Goal: Information Seeking & Learning: Learn about a topic

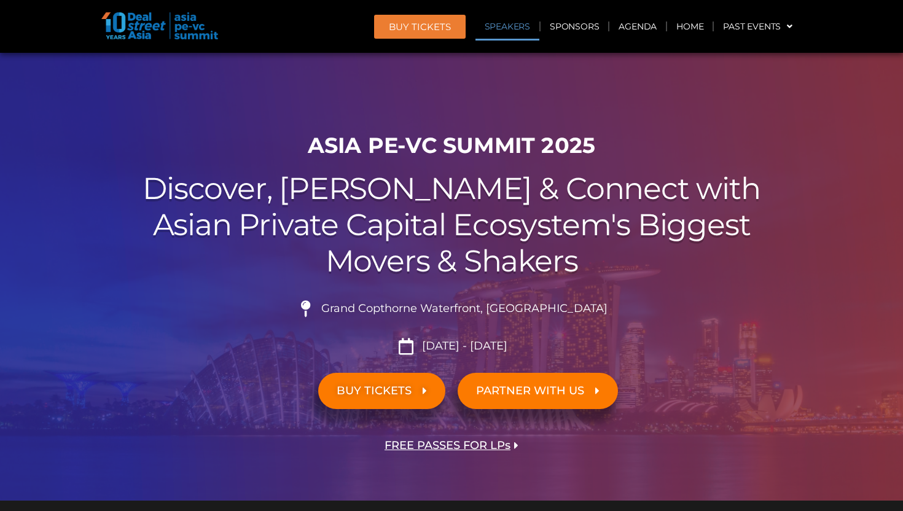
click at [512, 25] on link "Speakers" at bounding box center [507, 26] width 64 height 28
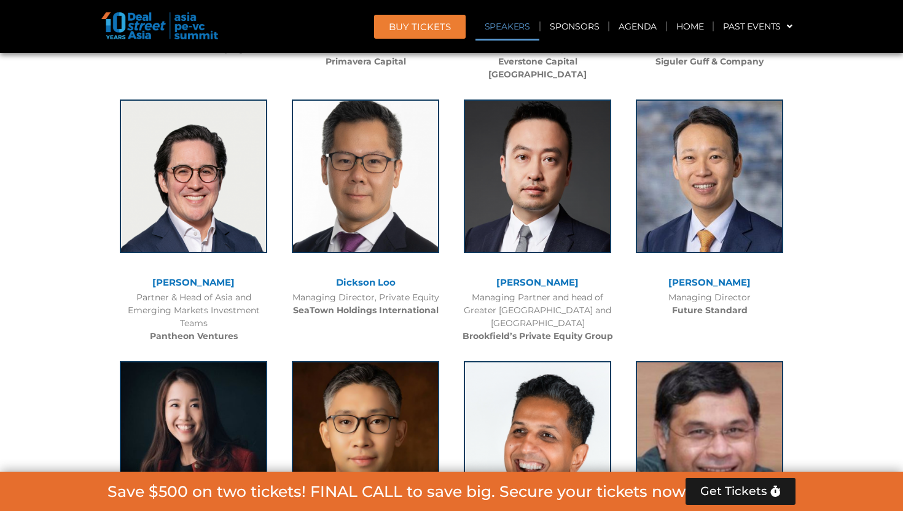
scroll to position [8915, 0]
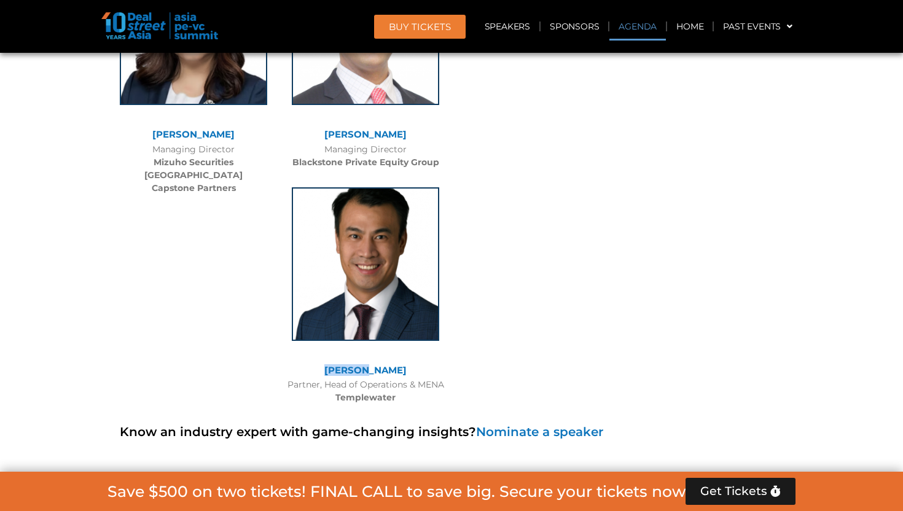
click at [639, 24] on link "Agenda" at bounding box center [637, 26] width 57 height 28
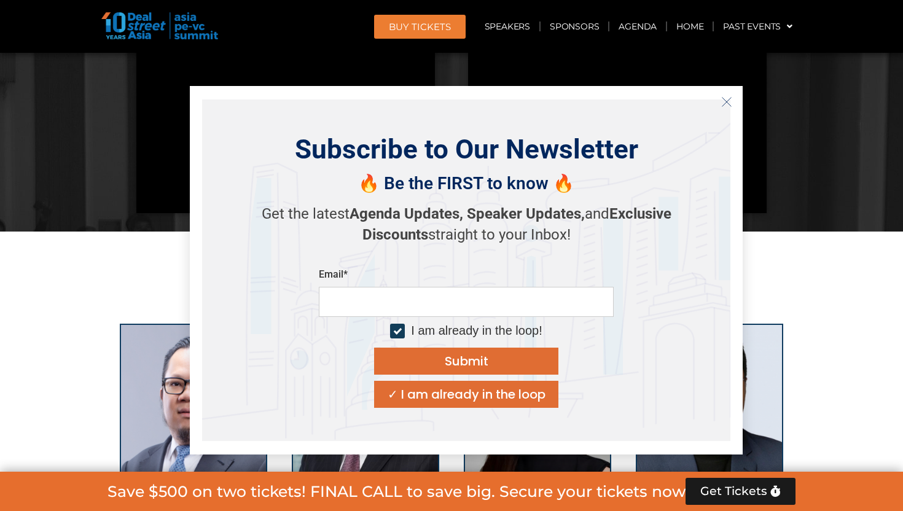
scroll to position [642, 0]
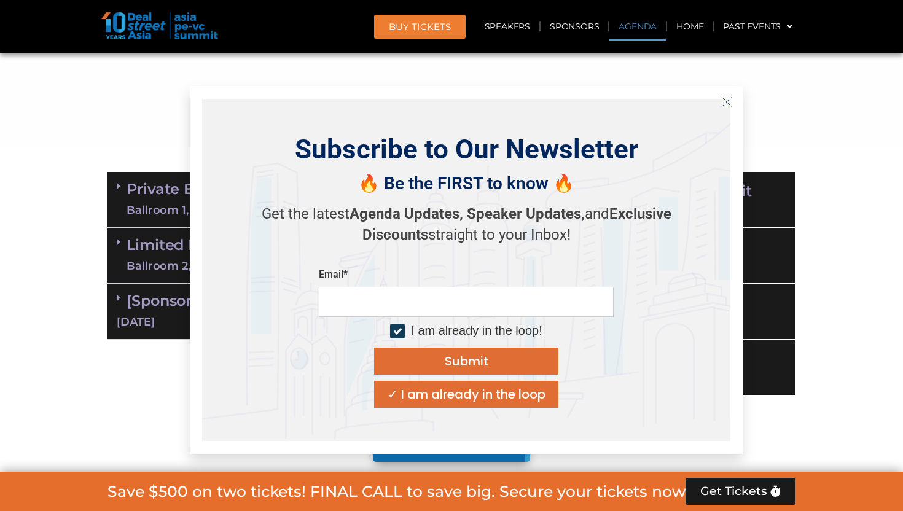
click at [730, 97] on icon "Close" at bounding box center [726, 101] width 11 height 11
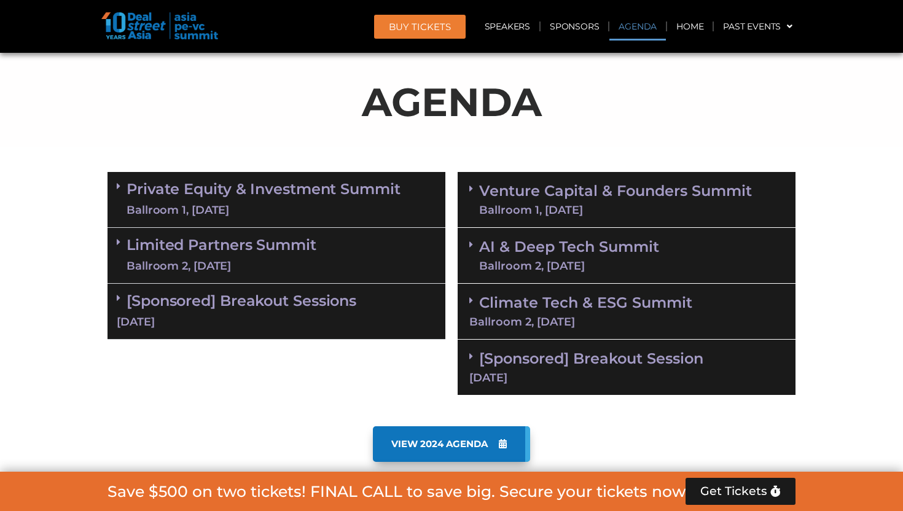
click at [328, 194] on link "Private Equity & Investment Summit Ballroom 1, [DATE]" at bounding box center [264, 199] width 274 height 37
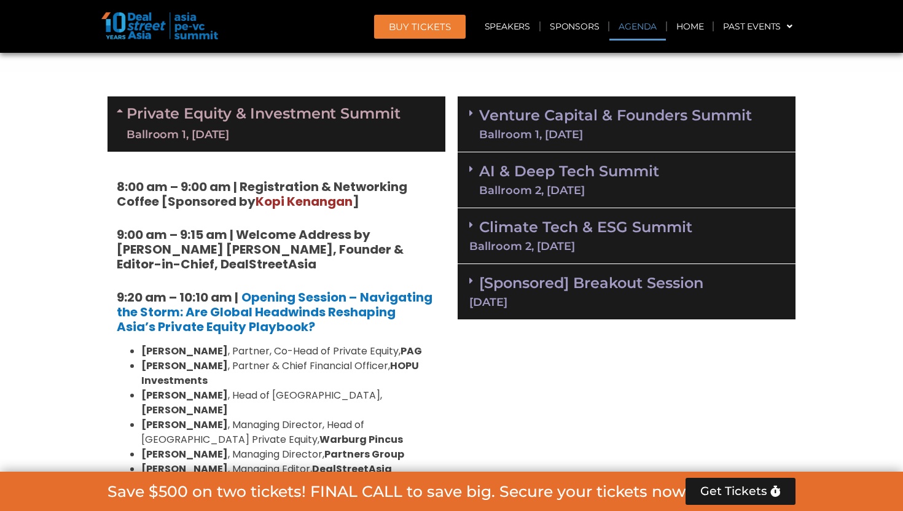
scroll to position [733, 0]
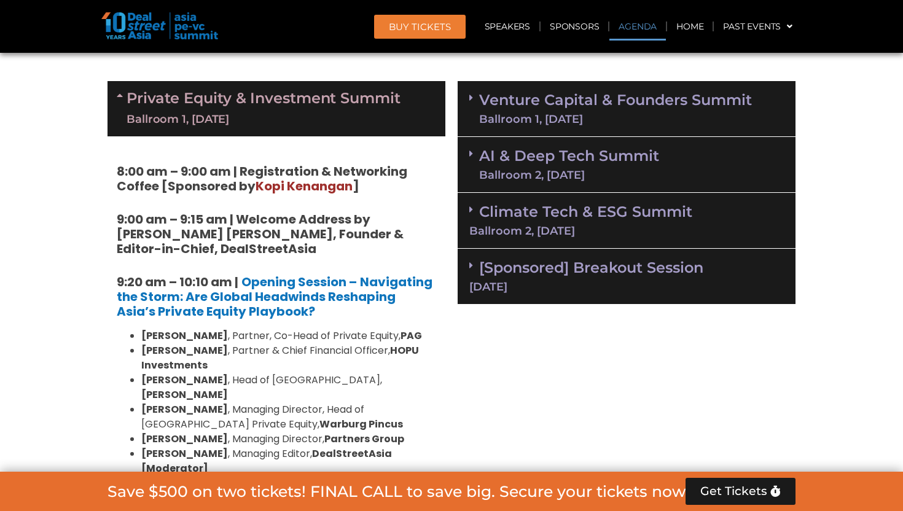
click at [542, 166] on link "AI & Deep Tech Summit Ballroom 2, [DATE]" at bounding box center [569, 165] width 180 height 32
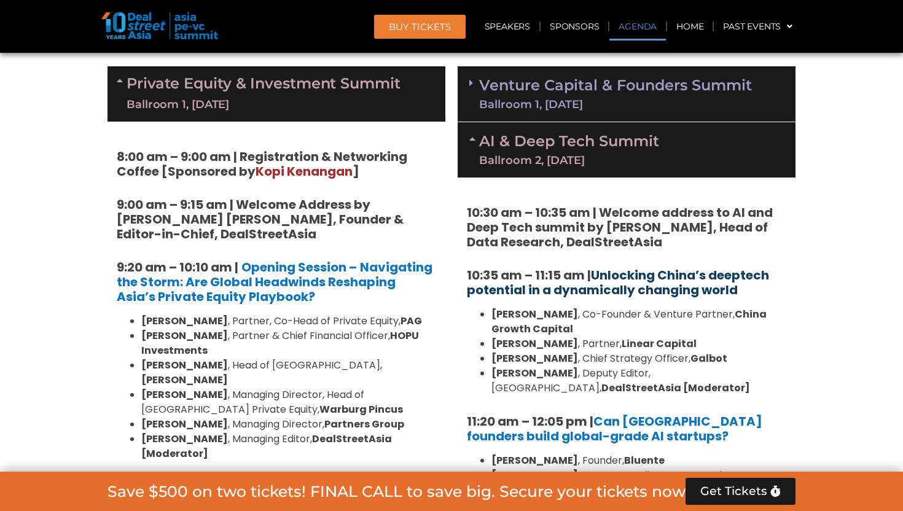
scroll to position [725, 0]
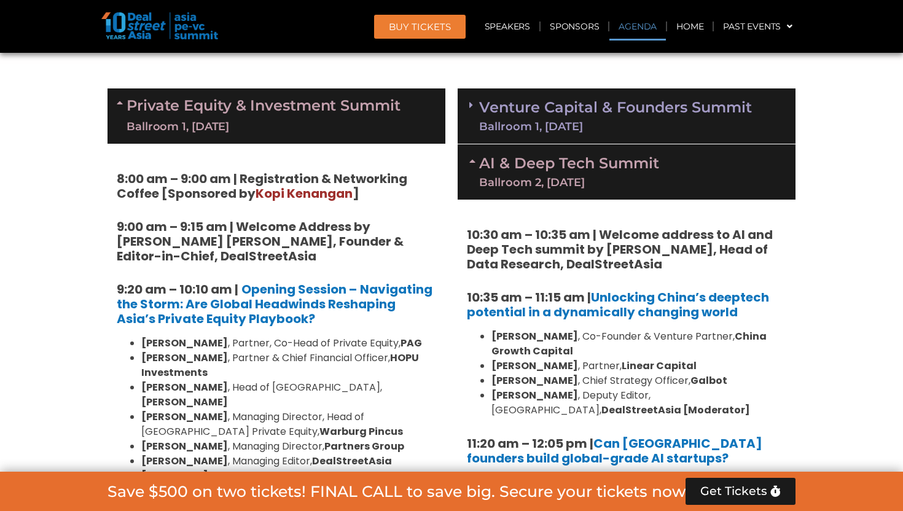
click at [507, 125] on div "Ballroom 1, [DATE]" at bounding box center [615, 126] width 273 height 11
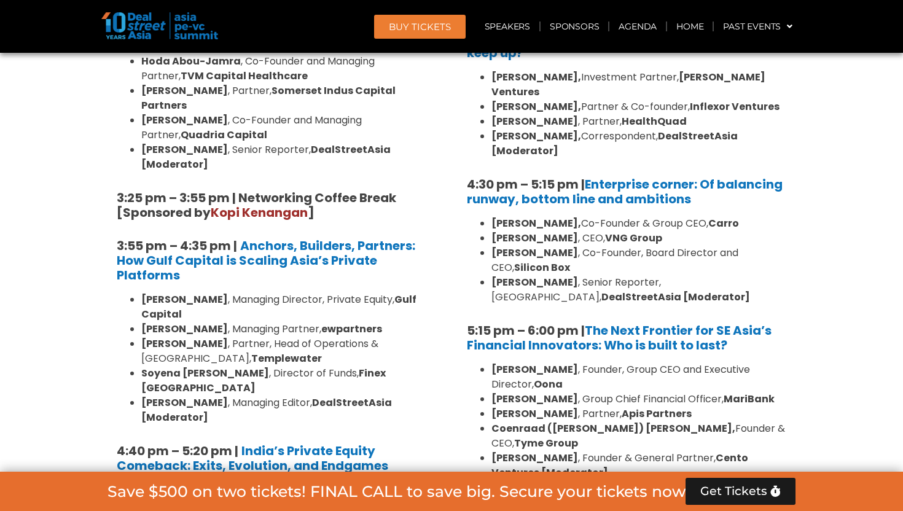
scroll to position [2460, 0]
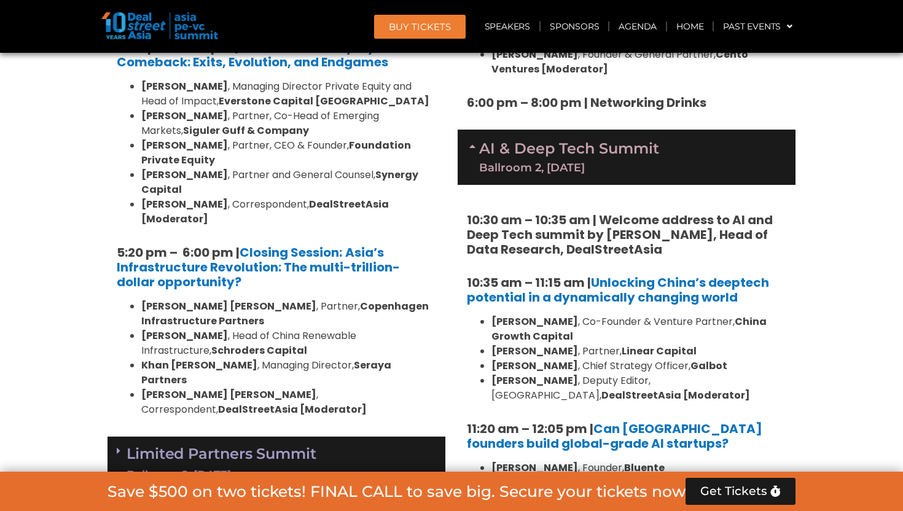
click at [284, 446] on link "Limited Partners [GEOGRAPHIC_DATA] 2, [DATE]" at bounding box center [222, 464] width 190 height 37
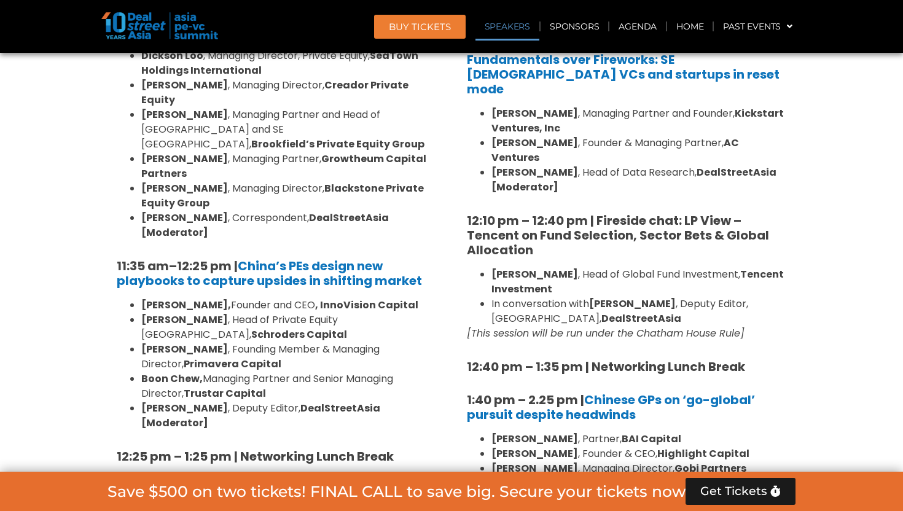
scroll to position [1280, 0]
drag, startPoint x: 170, startPoint y: 263, endPoint x: 220, endPoint y: 263, distance: 50.4
click at [190, 313] on li "[PERSON_NAME] , Head of Private Equity [GEOGRAPHIC_DATA], Schroders Capital" at bounding box center [288, 327] width 295 height 29
click at [224, 343] on li "[PERSON_NAME] , Founding Member & Managing Director, Primavera Capital" at bounding box center [288, 357] width 295 height 29
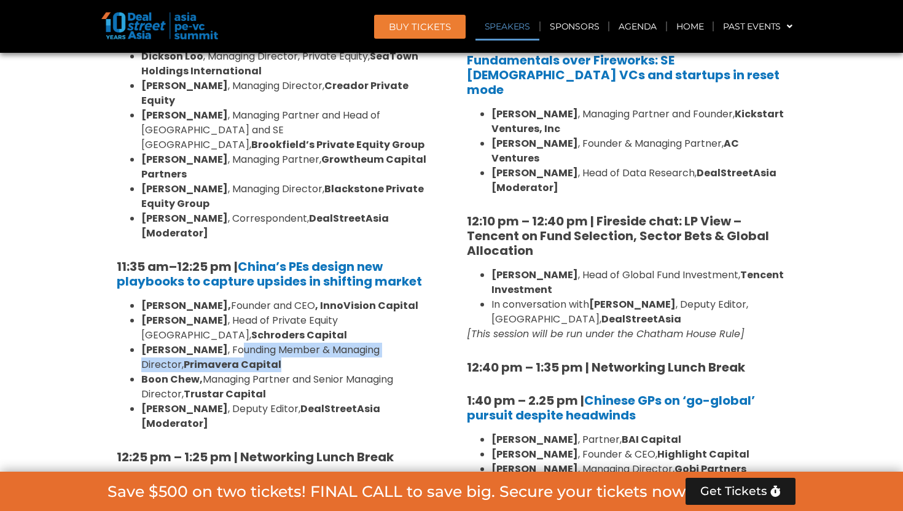
drag, startPoint x: 201, startPoint y: 272, endPoint x: 292, endPoint y: 286, distance: 91.9
click at [292, 343] on li "[PERSON_NAME] , Founding Member & Managing Director, Primavera Capital" at bounding box center [288, 357] width 295 height 29
click at [293, 372] on li "[PERSON_NAME], Managing Partner and Senior Managing Director, Trustar Capital" at bounding box center [288, 386] width 295 height 29
drag, startPoint x: 231, startPoint y: 303, endPoint x: 274, endPoint y: 321, distance: 46.3
click at [275, 372] on li "[PERSON_NAME], Managing Partner and Senior Managing Director, Trustar Capital" at bounding box center [288, 386] width 295 height 29
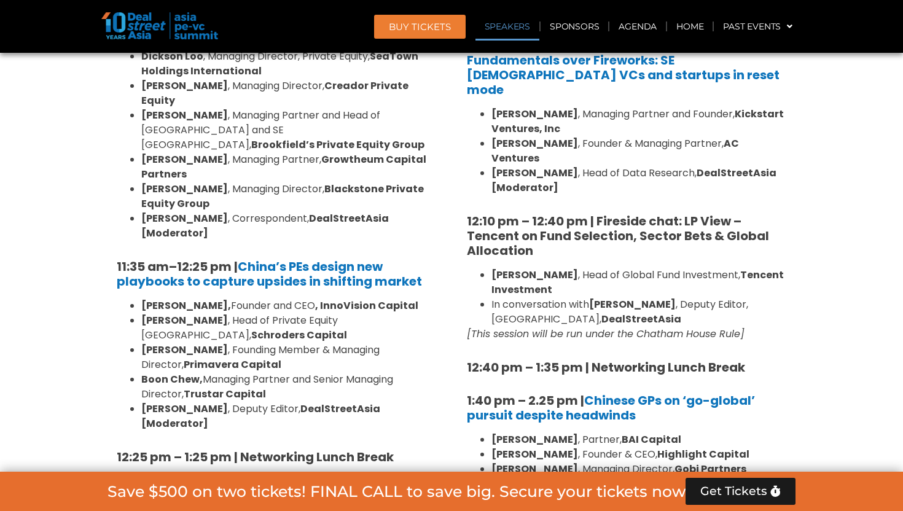
click at [274, 372] on li "[PERSON_NAME], Managing Partner and Senior Managing Director, Trustar Capital" at bounding box center [288, 386] width 295 height 29
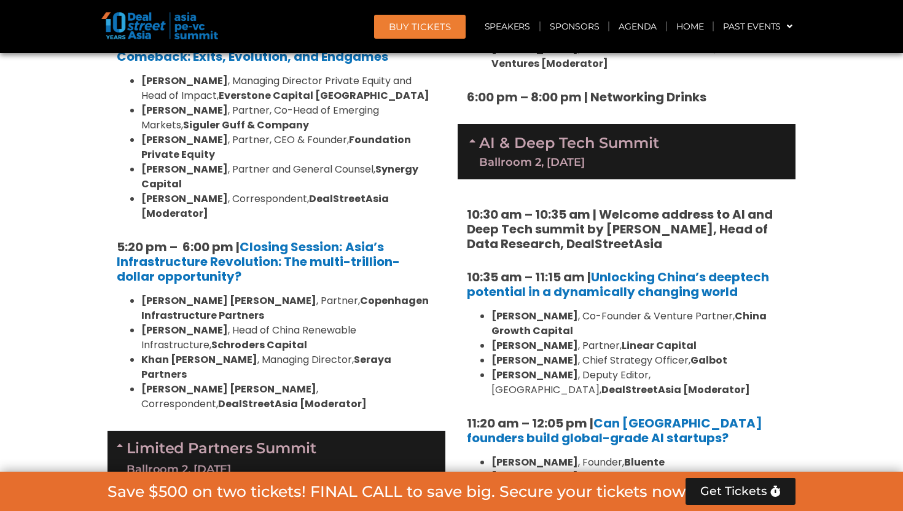
scroll to position [2486, 0]
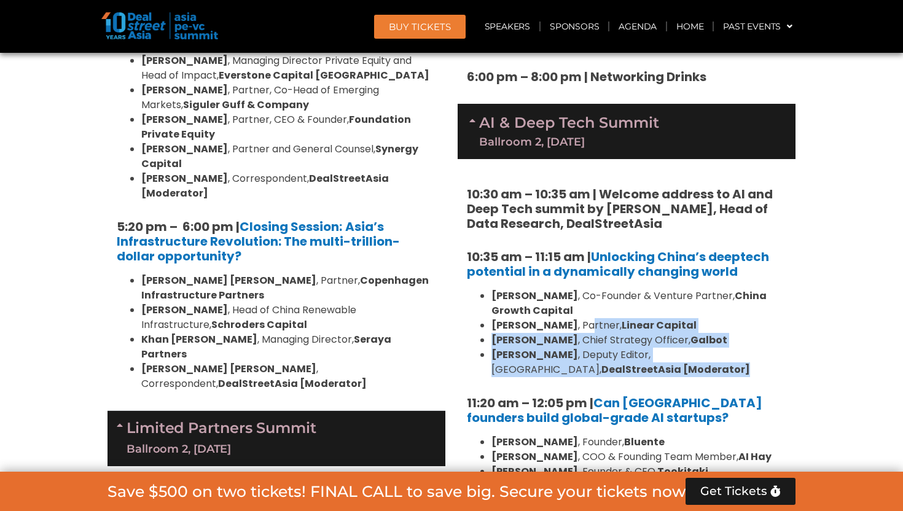
drag, startPoint x: 552, startPoint y: 203, endPoint x: 644, endPoint y: 253, distance: 105.6
click at [645, 289] on ul "[PERSON_NAME] , Co-Founder & Venture Partner, [GEOGRAPHIC_DATA] Growth Capital …" at bounding box center [626, 333] width 319 height 88
click at [644, 348] on li "[PERSON_NAME] , Deputy Editor, [GEOGRAPHIC_DATA], DealStreetAsia [Moderator]" at bounding box center [638, 362] width 295 height 29
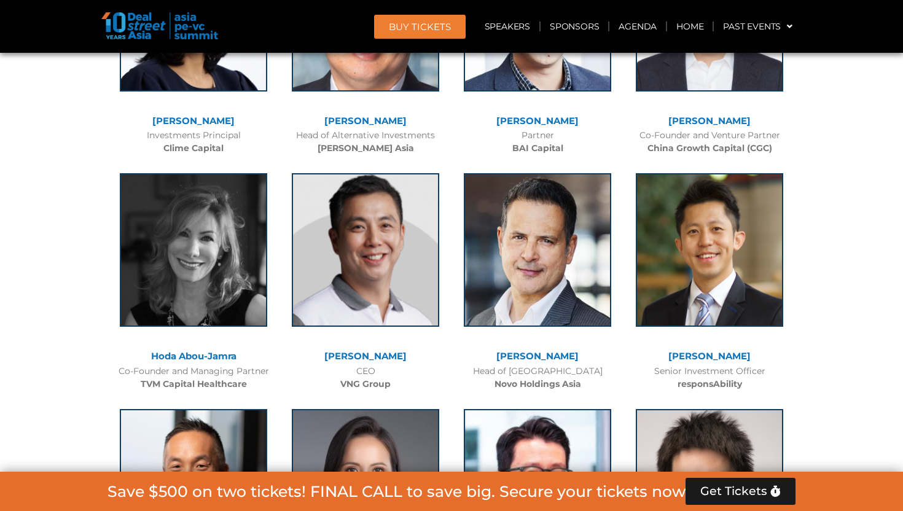
scroll to position [9237, 0]
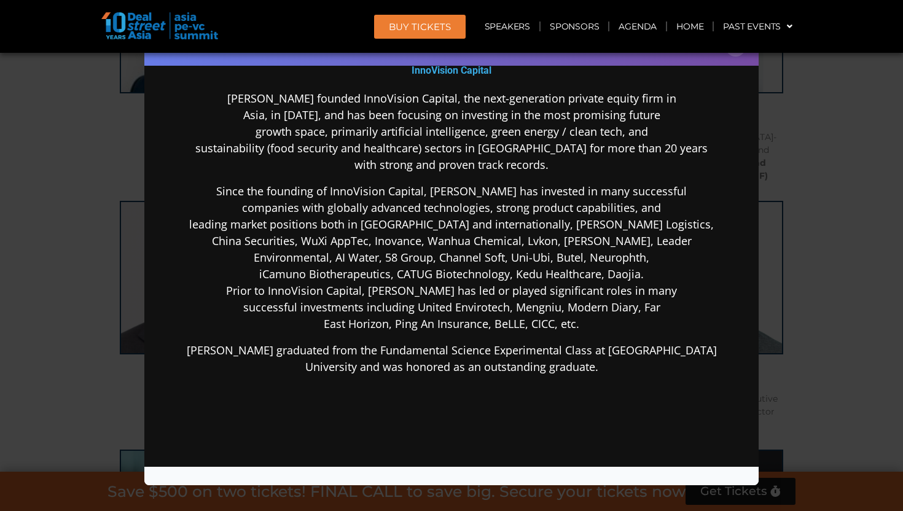
scroll to position [241, 0]
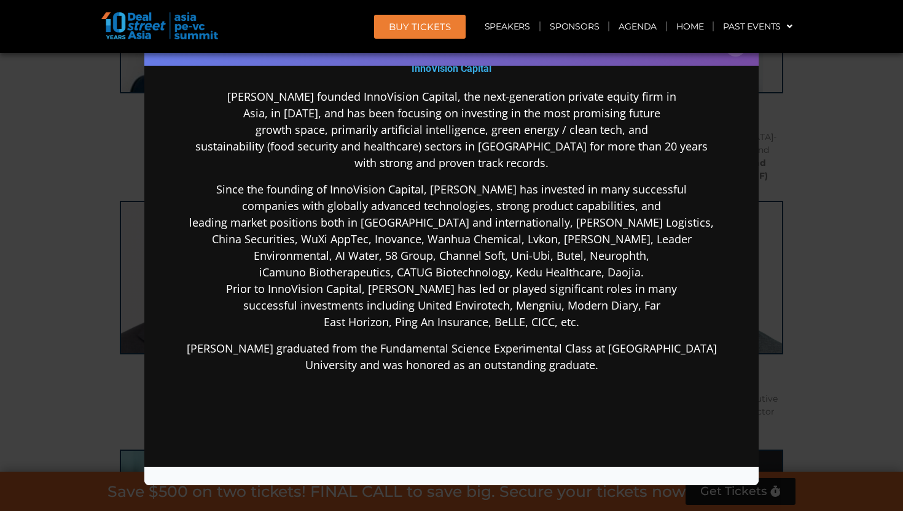
click at [853, 332] on div "Speaker Profile ×" at bounding box center [451, 255] width 903 height 511
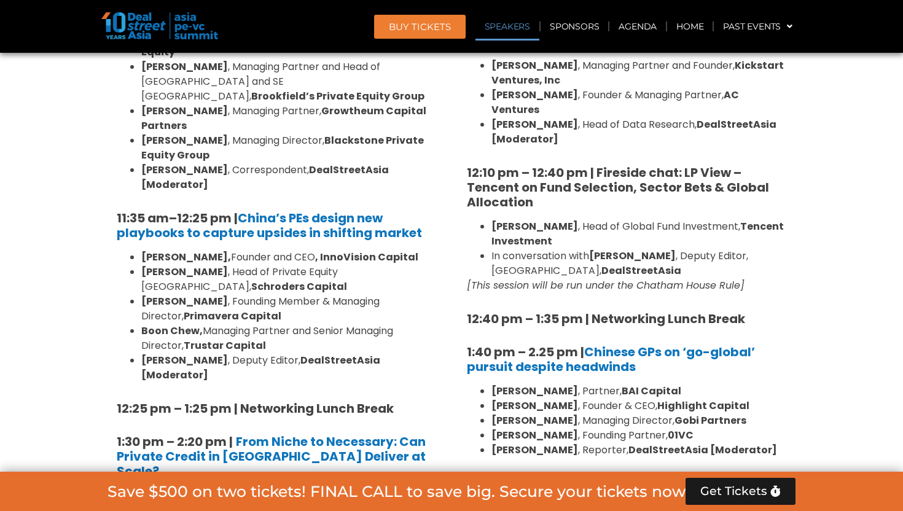
scroll to position [9747, 0]
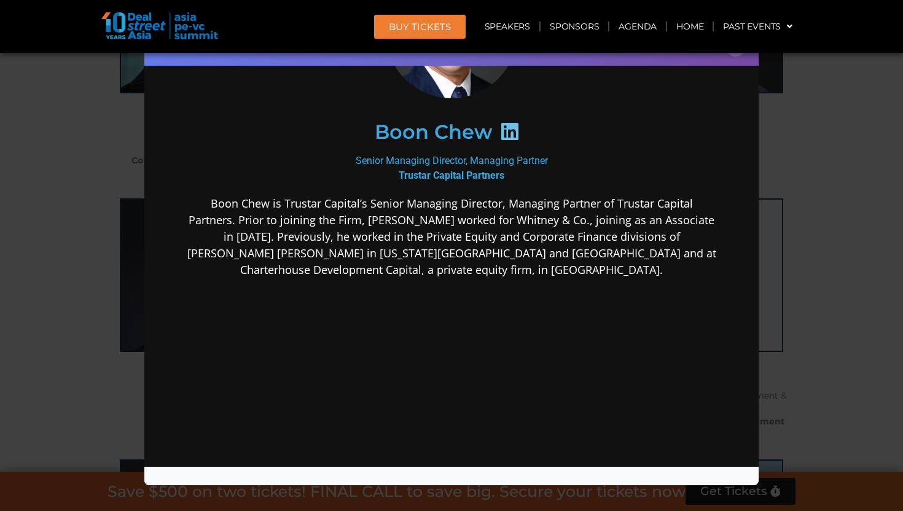
scroll to position [168, 0]
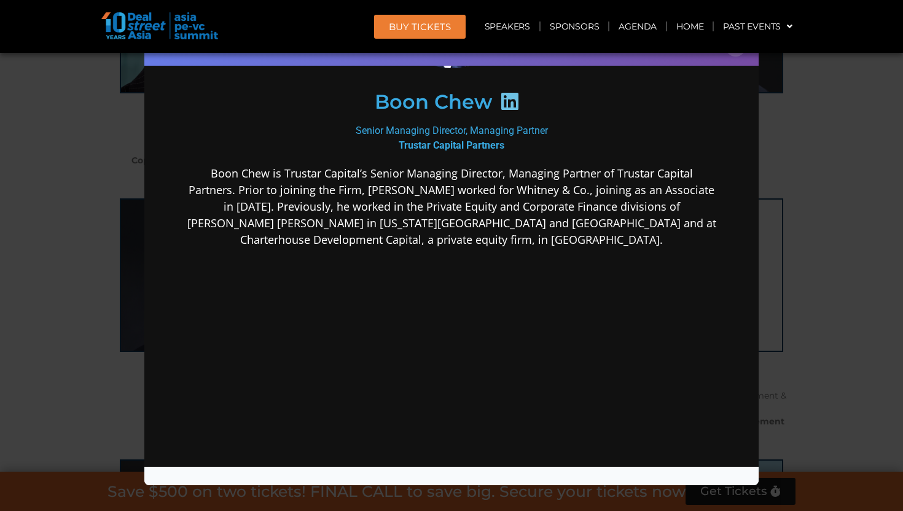
click at [818, 339] on div "Speaker Profile ×" at bounding box center [451, 255] width 903 height 511
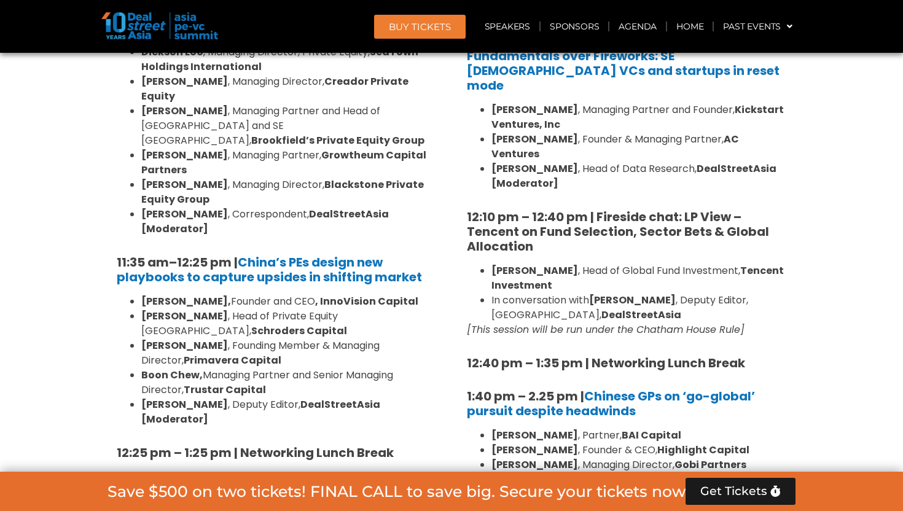
scroll to position [7523, 0]
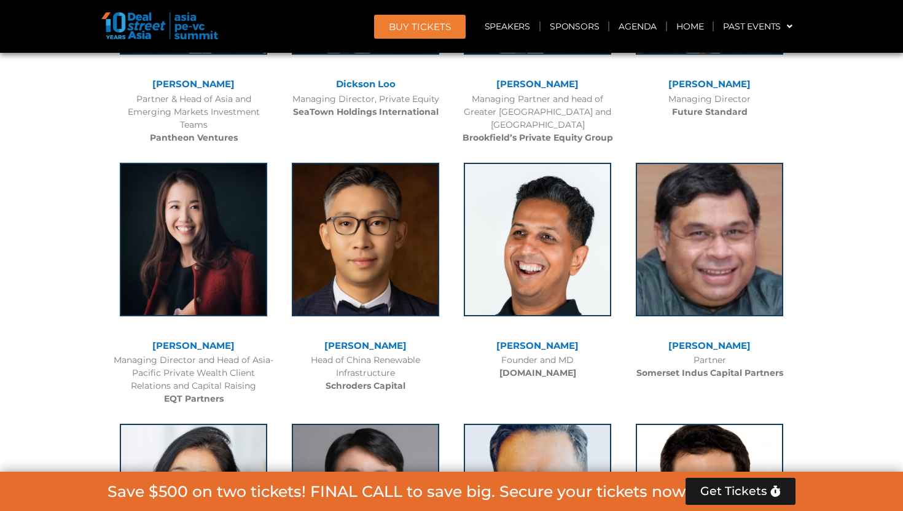
click at [364, 418] on div at bounding box center [366, 510] width 160 height 184
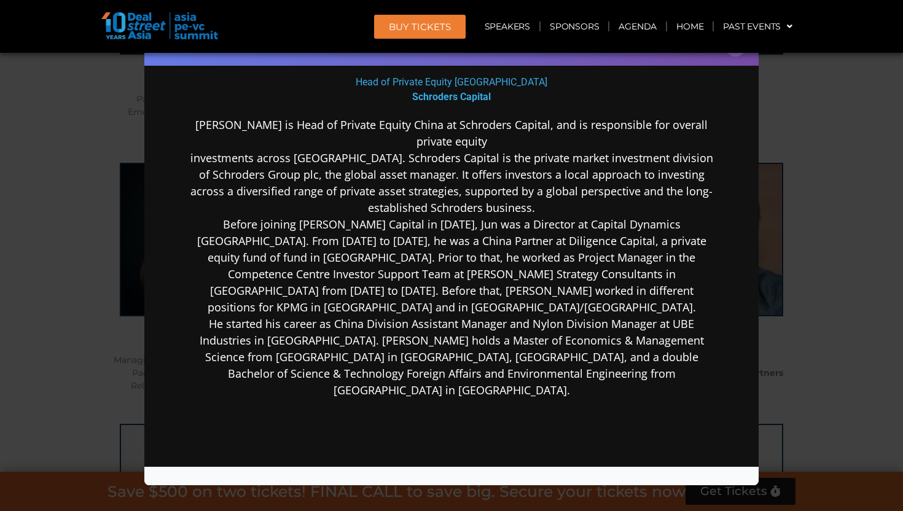
scroll to position [221, 0]
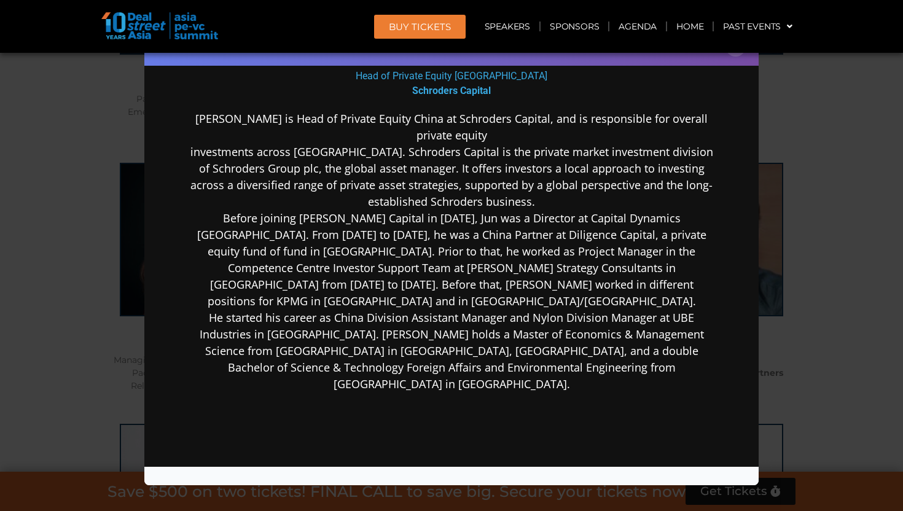
click at [803, 215] on div "Speaker Profile ×" at bounding box center [451, 255] width 903 height 511
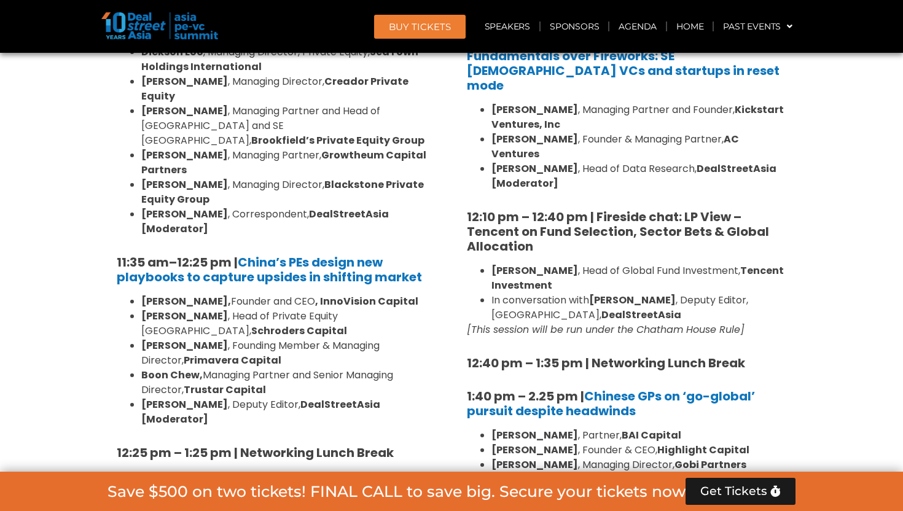
scroll to position [6752, 0]
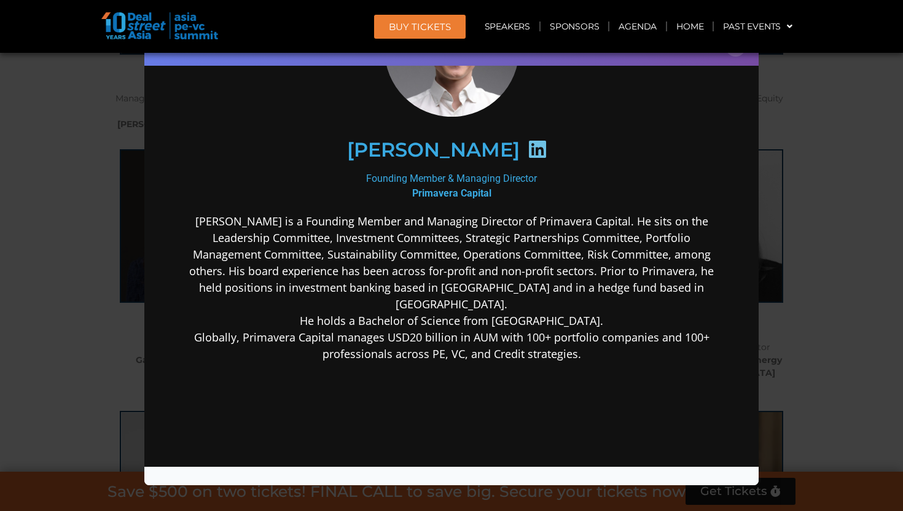
scroll to position [123, 0]
click at [835, 241] on div "Speaker Profile ×" at bounding box center [451, 255] width 903 height 511
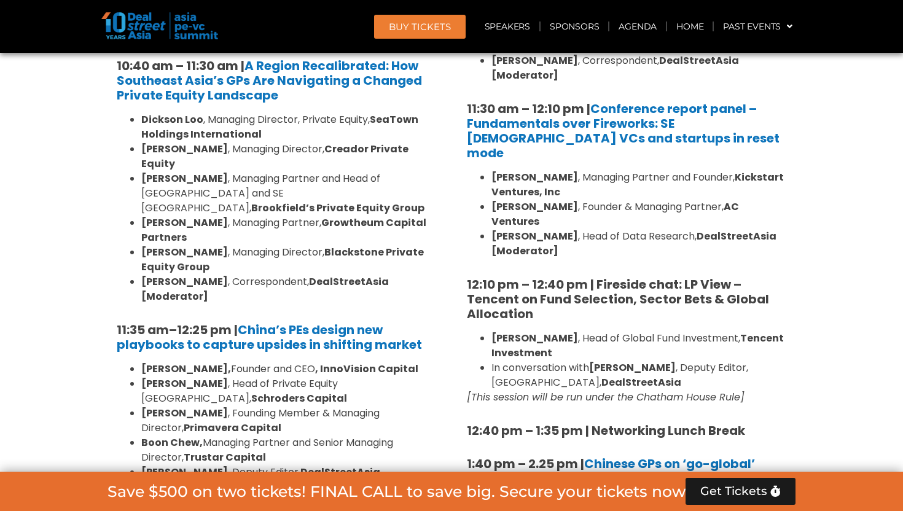
scroll to position [4490, 0]
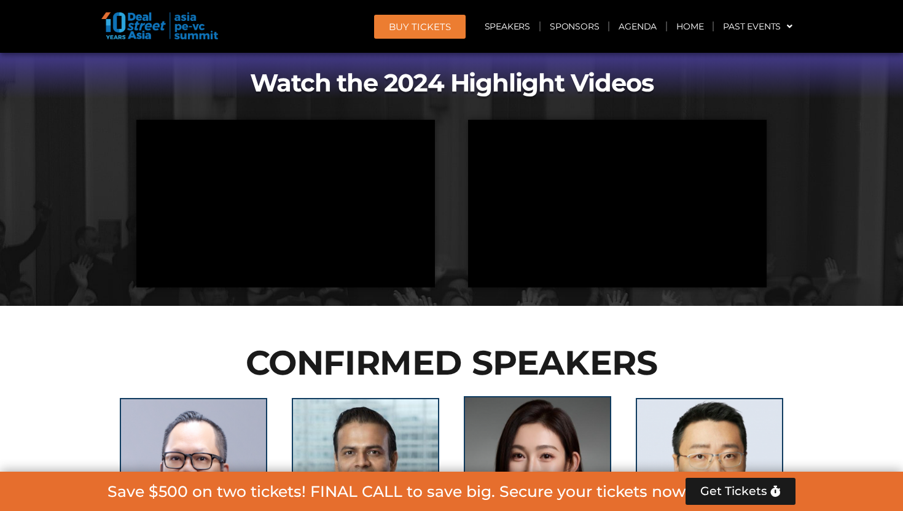
click at [545, 396] on img at bounding box center [537, 473] width 147 height 154
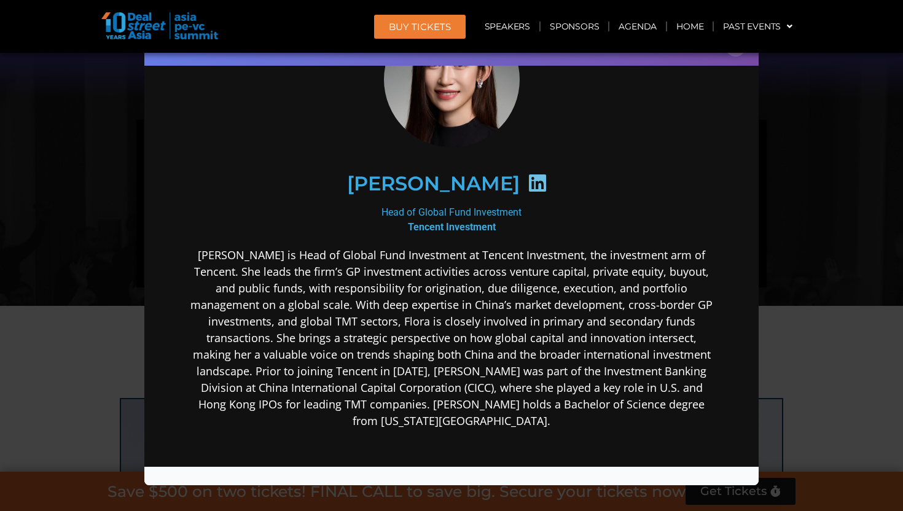
scroll to position [97, 0]
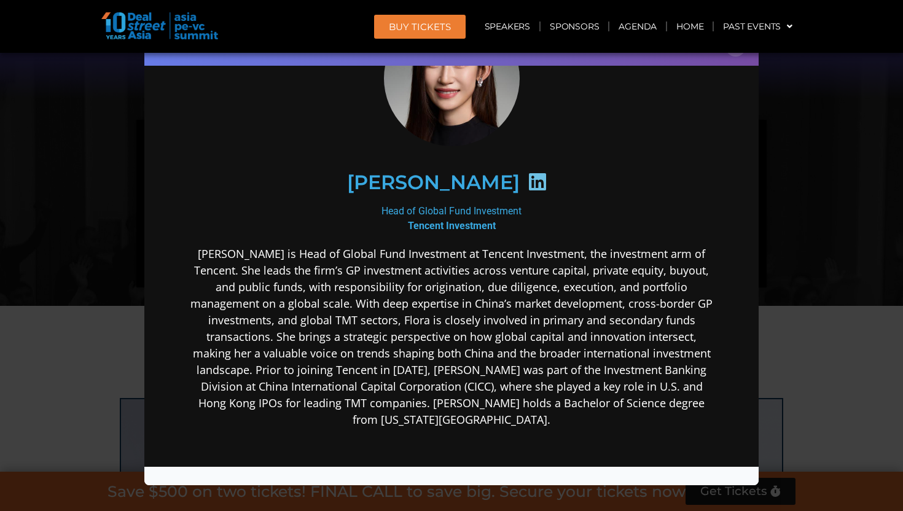
click at [837, 294] on div "Speaker Profile ×" at bounding box center [451, 255] width 903 height 511
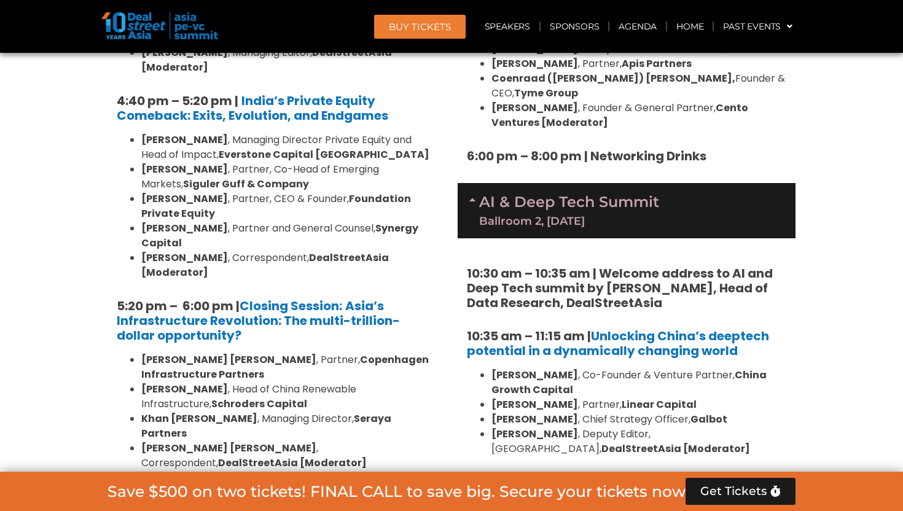
scroll to position [7759, 0]
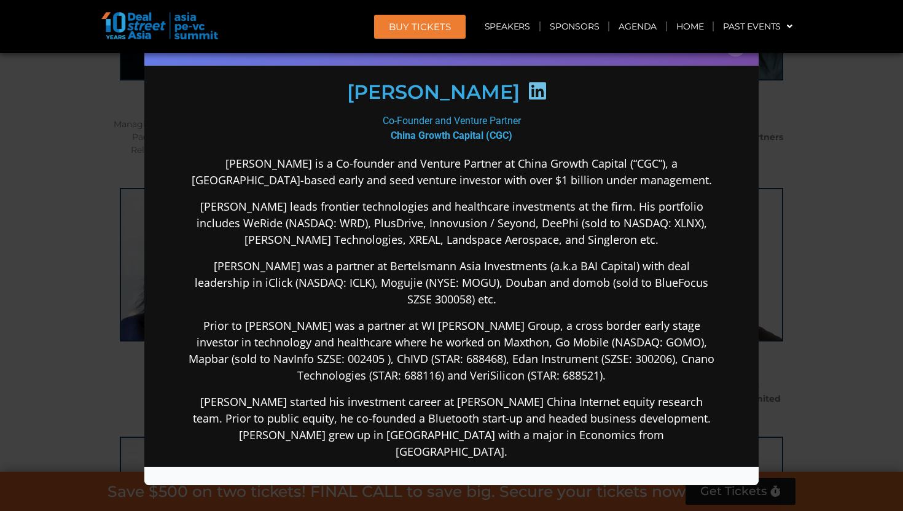
scroll to position [179, 0]
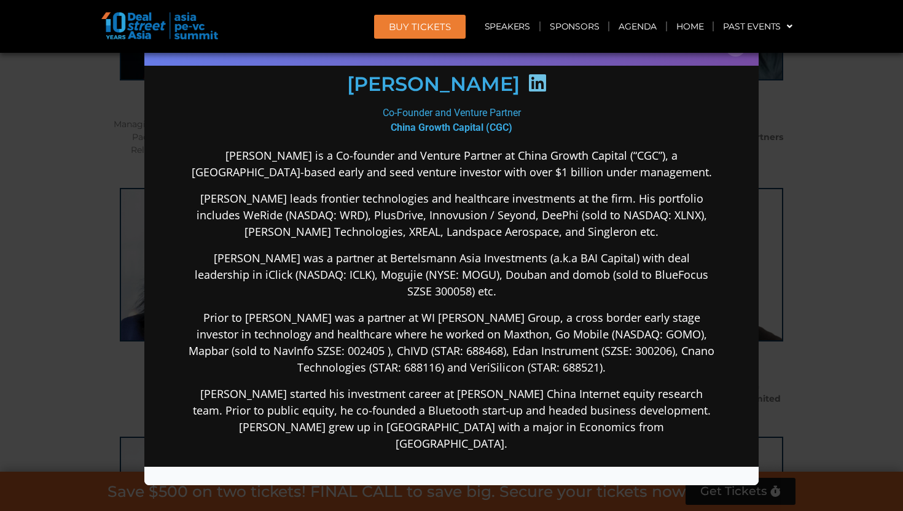
click at [812, 335] on div "Speaker Profile ×" at bounding box center [451, 255] width 903 height 511
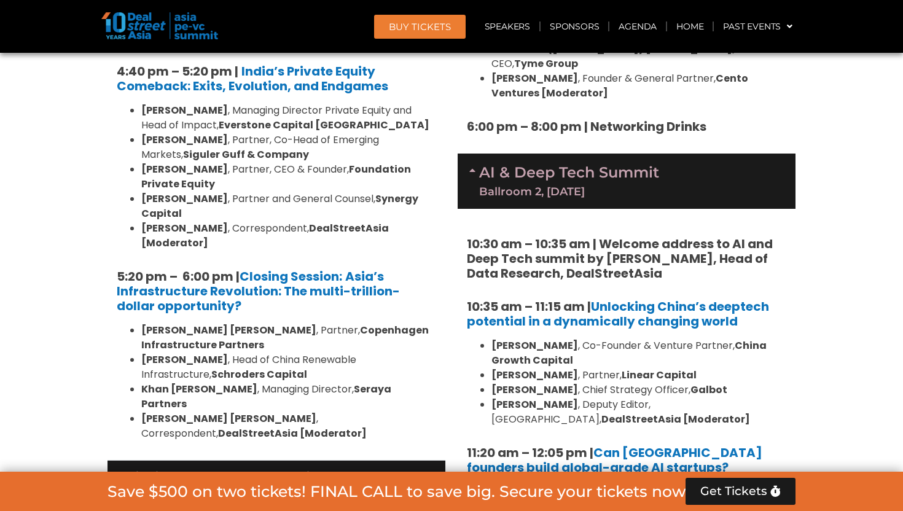
scroll to position [8492, 0]
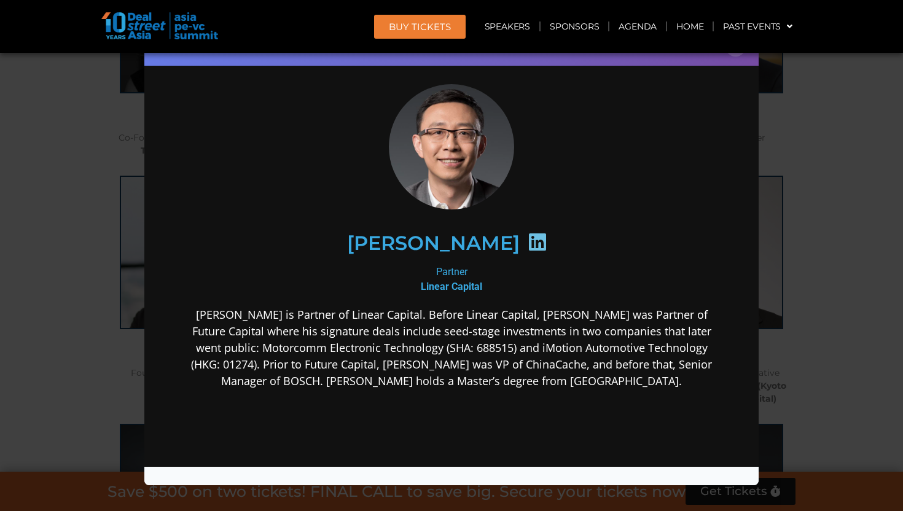
scroll to position [23, 0]
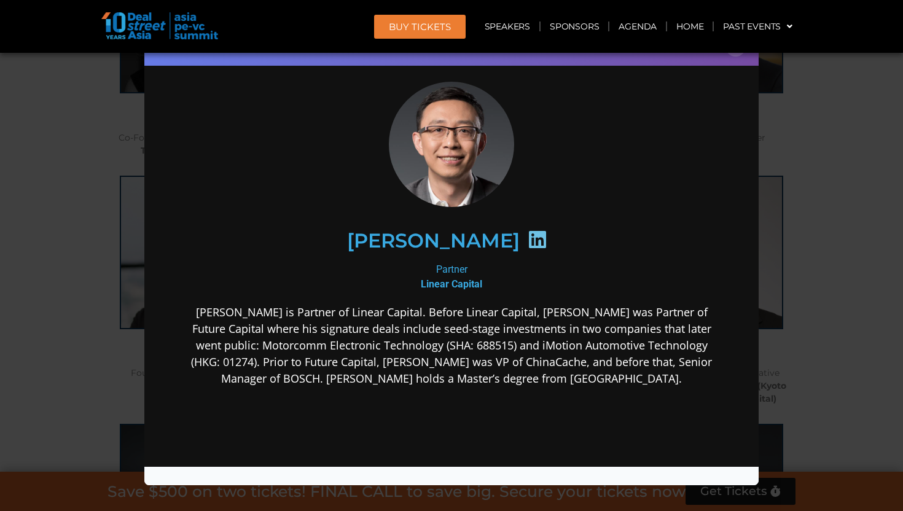
click at [834, 311] on div "Speaker Profile ×" at bounding box center [451, 255] width 903 height 511
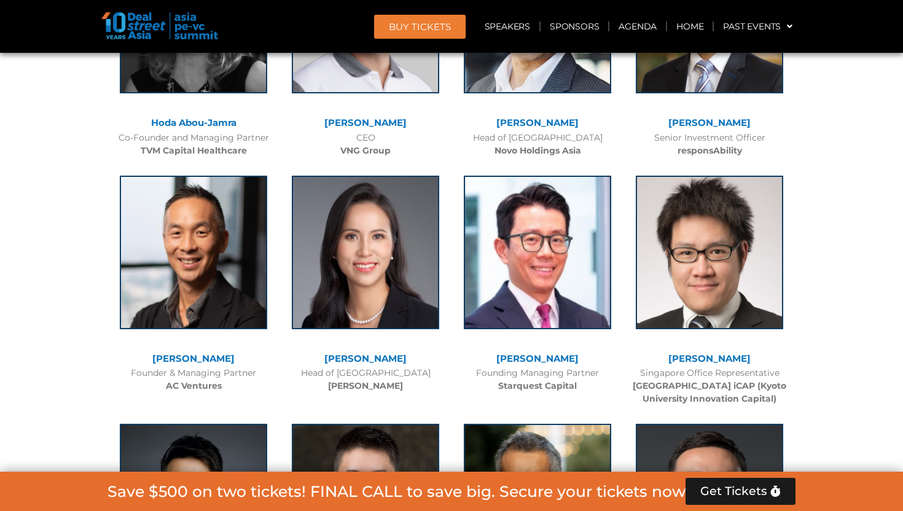
scroll to position [10257, 0]
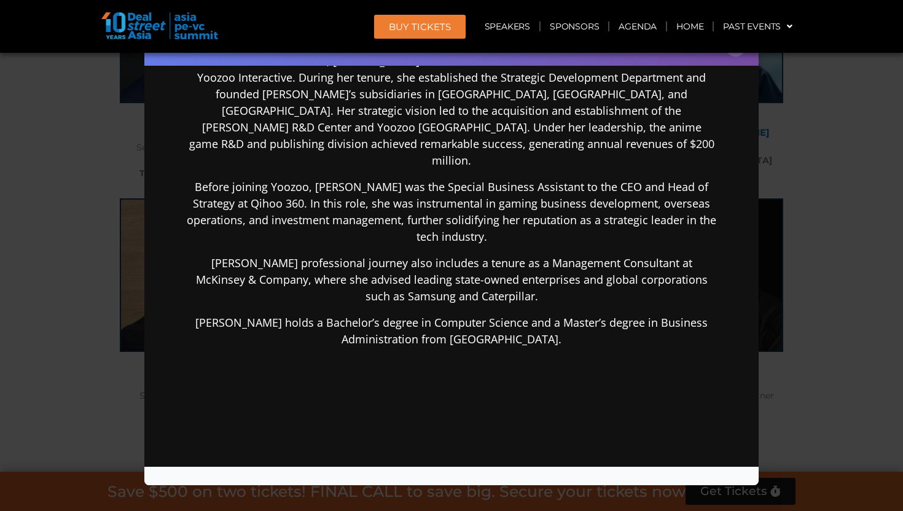
scroll to position [324, 0]
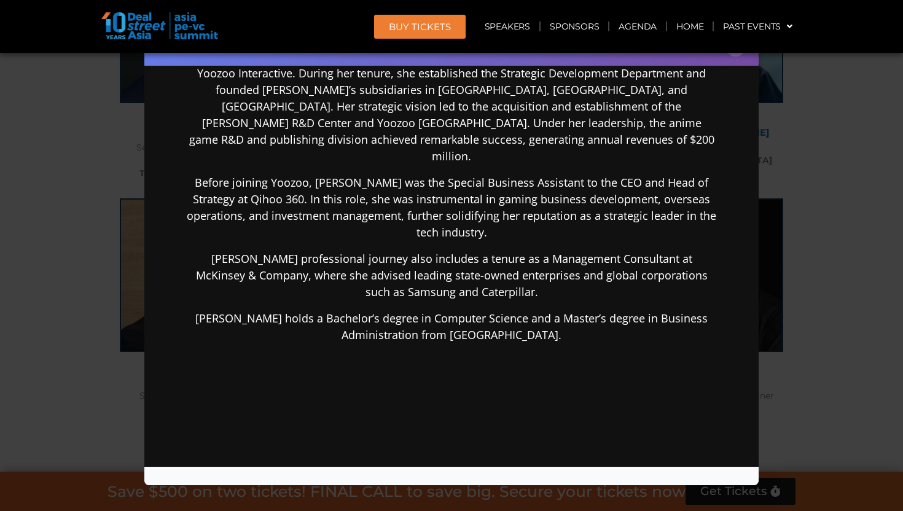
click at [820, 279] on div "Speaker Profile ×" at bounding box center [451, 255] width 903 height 511
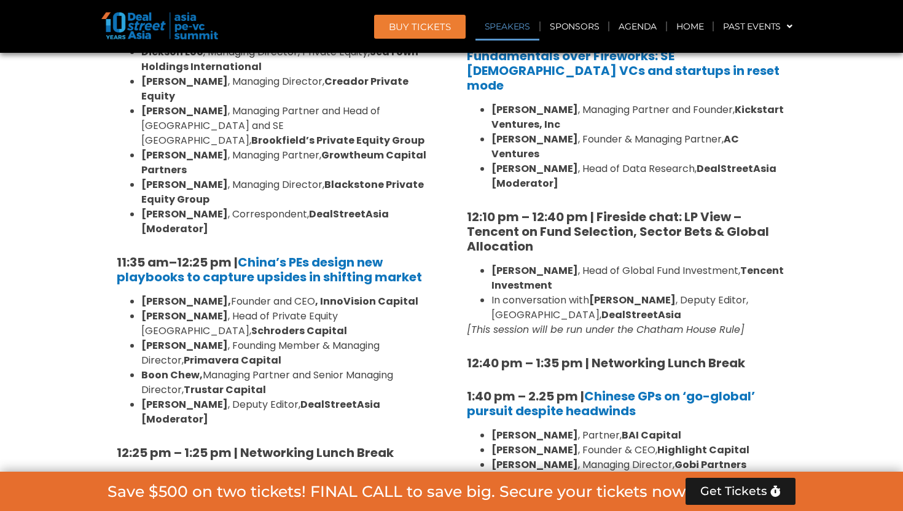
scroll to position [7523, 0]
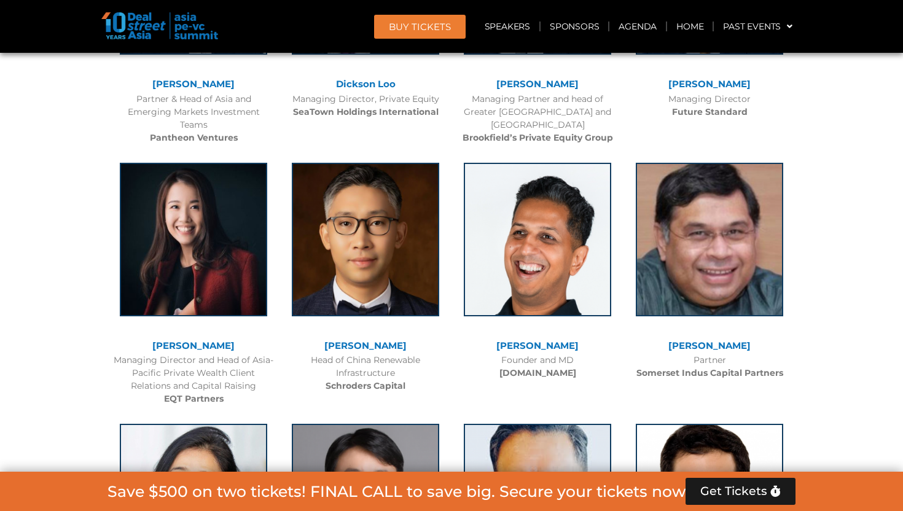
click at [357, 418] on div at bounding box center [366, 510] width 160 height 184
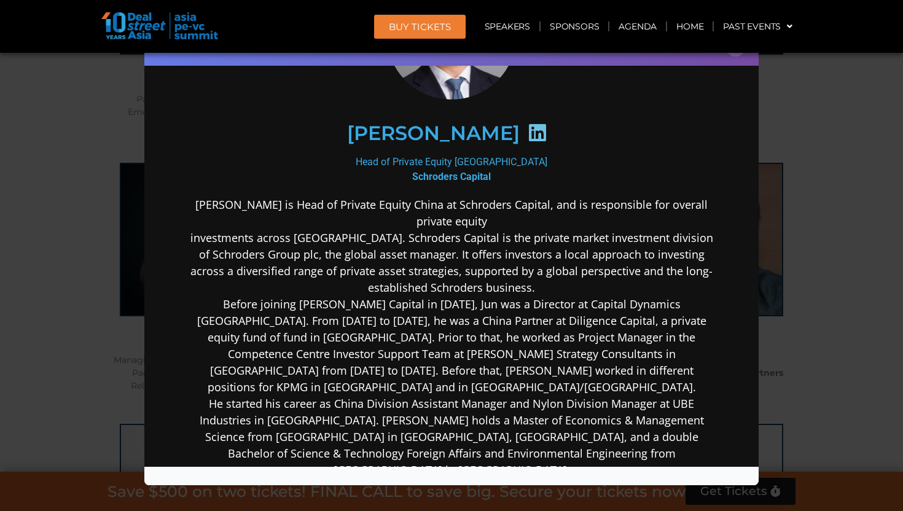
scroll to position [131, 0]
